Goal: Task Accomplishment & Management: Use online tool/utility

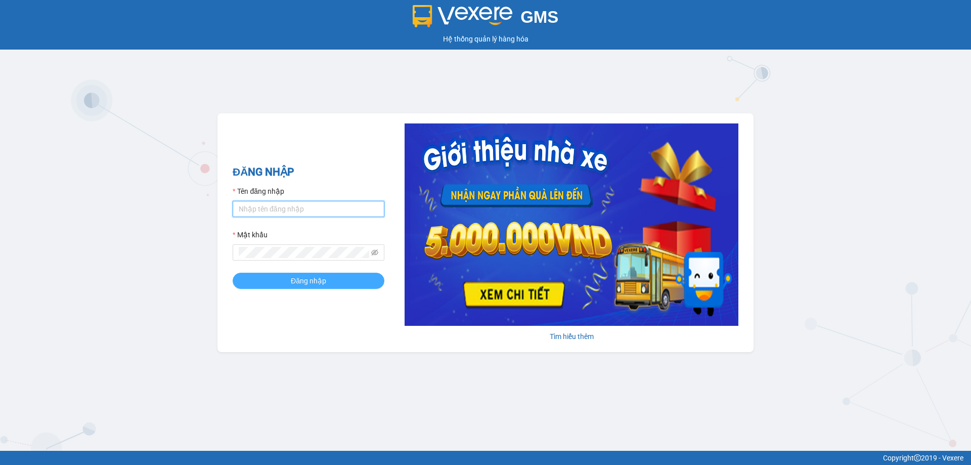
type input "vpkt.tananh"
click at [320, 287] on button "Đăng nhập" at bounding box center [309, 281] width 152 height 16
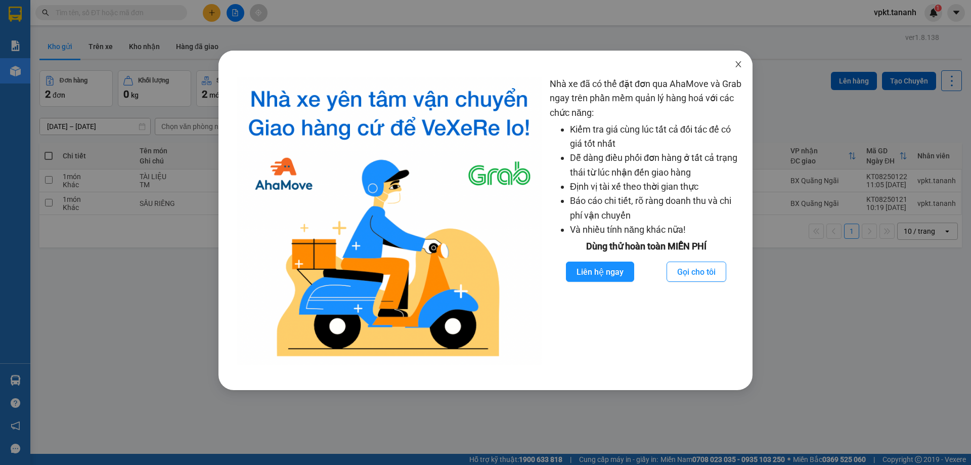
click at [742, 63] on span "Close" at bounding box center [738, 65] width 28 height 28
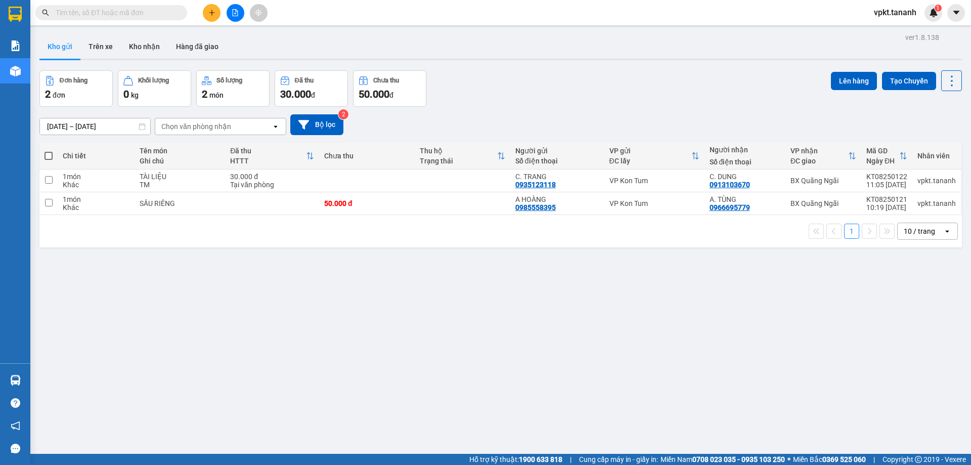
click at [137, 12] on input "text" at bounding box center [115, 12] width 119 height 11
paste input "0909988259"
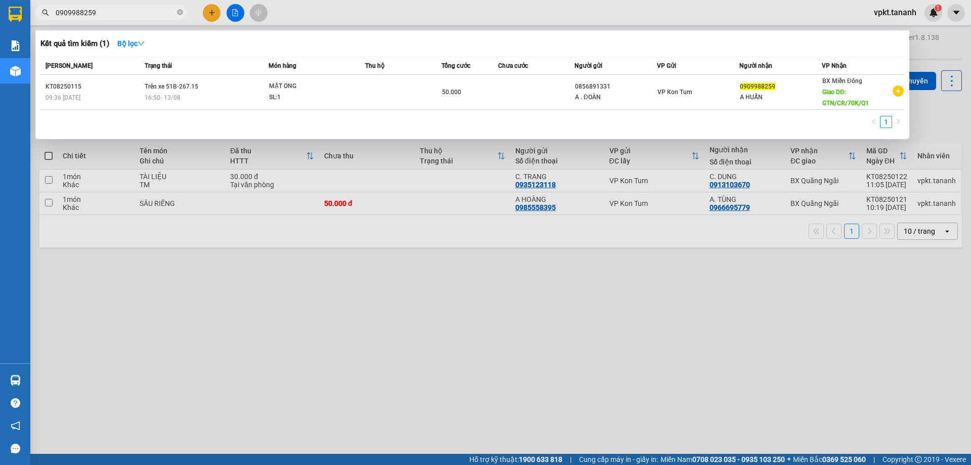
type input "0909988259"
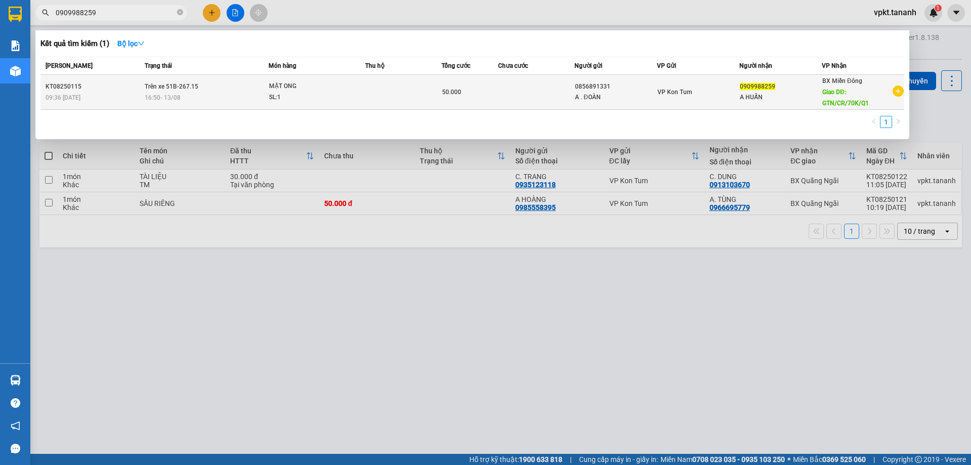
click at [832, 102] on span "Giao DĐ: GTN/CR/70K/Q1" at bounding box center [845, 97] width 47 height 18
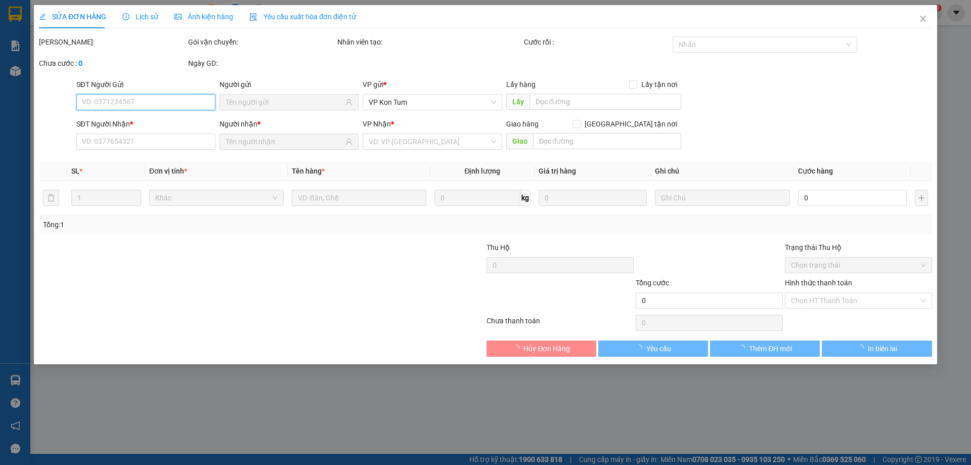
type input "0856891331"
type input "0909988259"
type input "GTN/CR/70K/Q1"
type input "50.000"
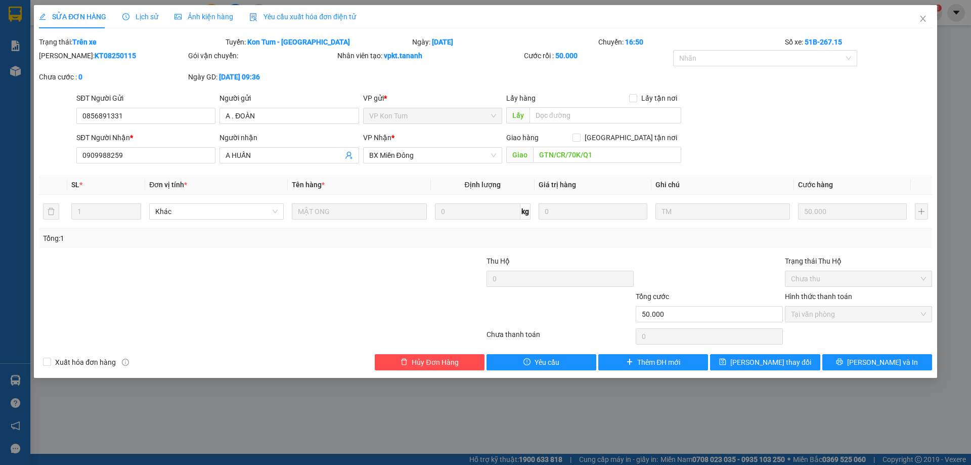
click at [421, 299] on div at bounding box center [410, 308] width 149 height 35
click at [116, 277] on div at bounding box center [187, 272] width 298 height 35
click at [150, 155] on input "0909988259" at bounding box center [145, 155] width 139 height 16
click at [159, 409] on div "SỬA ĐƠN HÀNG Lịch sử Ảnh kiện hàng Yêu cầu xuất hóa đơn điện tử Total Paid Fee …" at bounding box center [485, 232] width 971 height 465
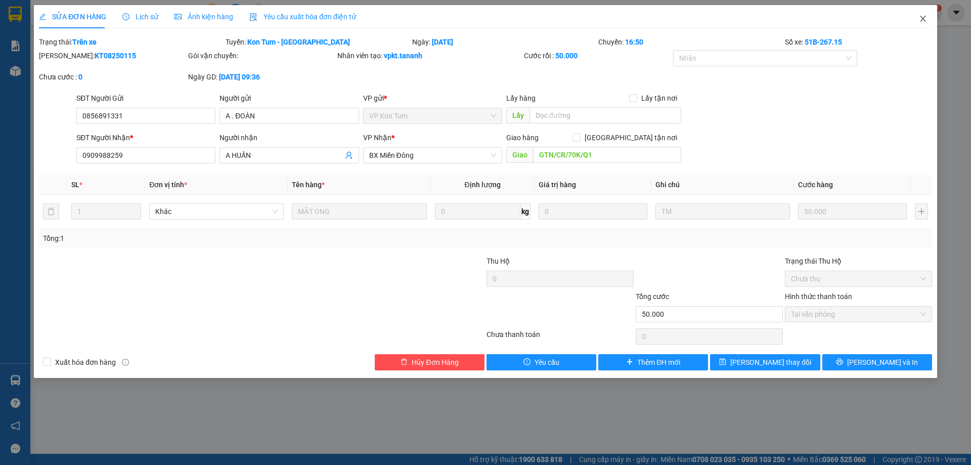
click at [919, 18] on icon "close" at bounding box center [923, 19] width 8 height 8
